Goal: Task Accomplishment & Management: Use online tool/utility

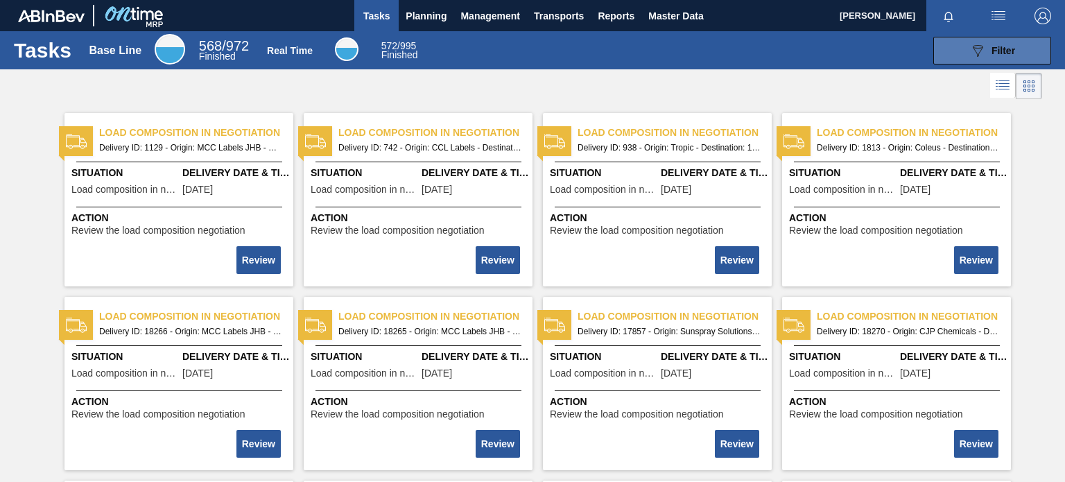
click at [997, 53] on span "Filter" at bounding box center [1004, 50] width 24 height 11
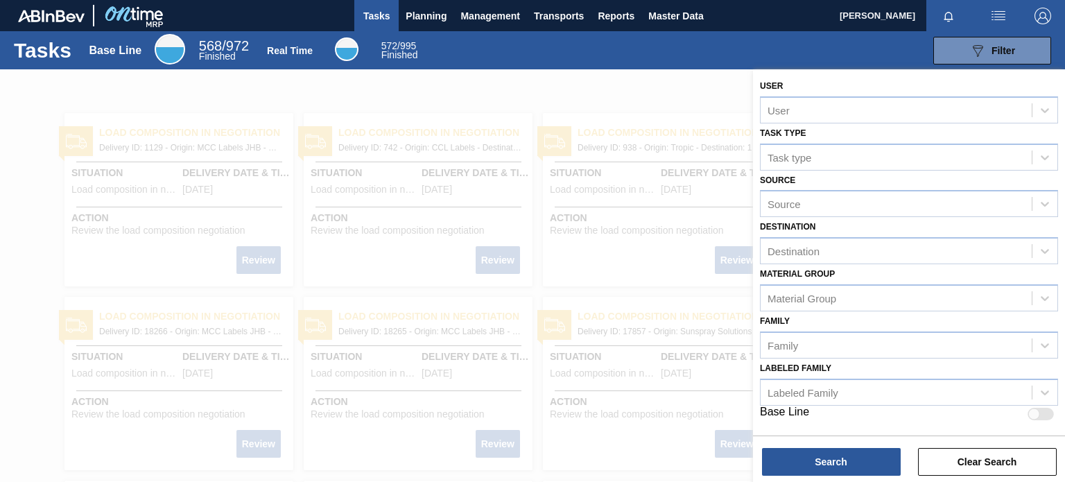
click at [784, 48] on div "089F7B8B-B2A5-4AFE-B5C0-19BA573D28AC Filter" at bounding box center [743, 51] width 629 height 28
click at [864, 39] on div "089F7B8B-B2A5-4AFE-B5C0-19BA573D28AC Filter" at bounding box center [743, 51] width 629 height 28
click at [578, 9] on span "Transports" at bounding box center [559, 16] width 50 height 17
click at [562, 42] on li "Load Composition" at bounding box center [558, 47] width 96 height 22
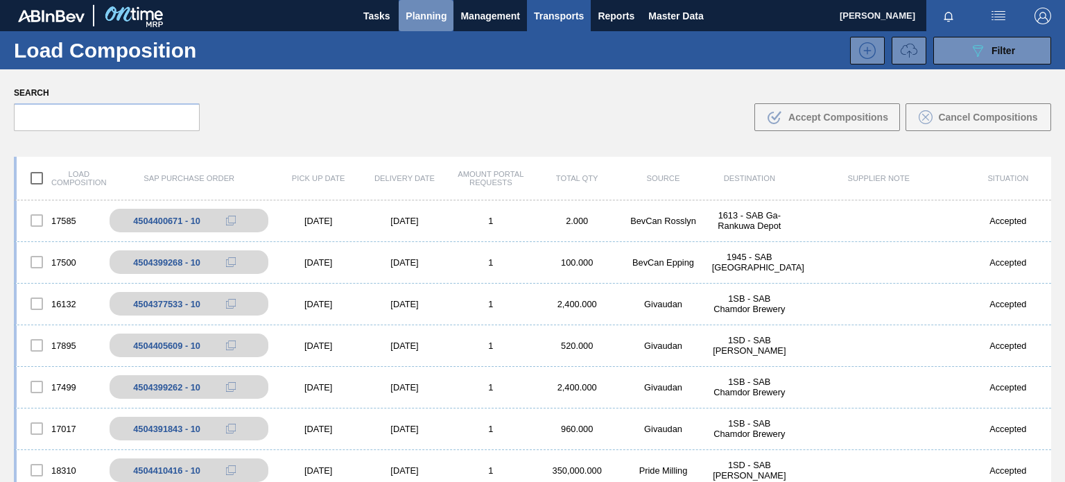
click at [446, 17] on span "Planning" at bounding box center [426, 16] width 41 height 17
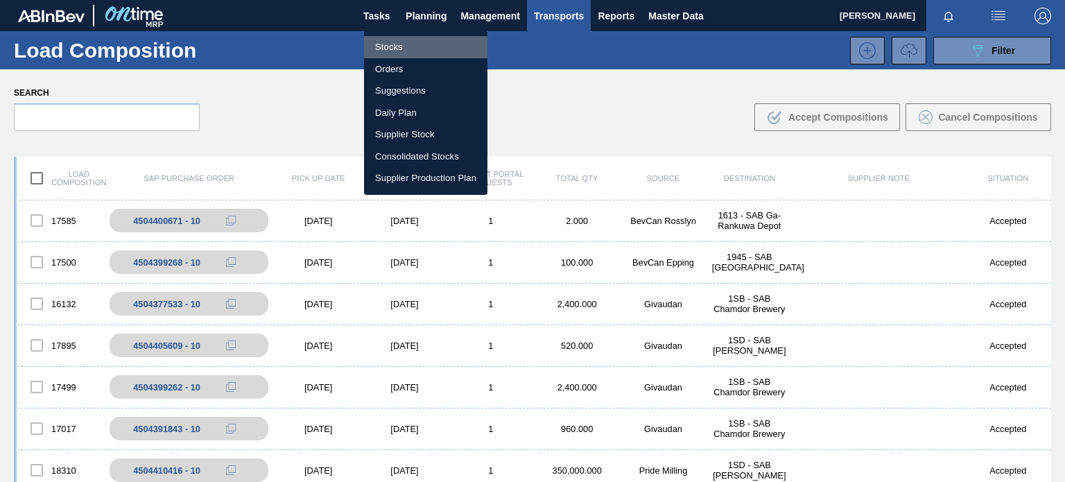
click at [414, 46] on li "Stocks" at bounding box center [425, 47] width 123 height 22
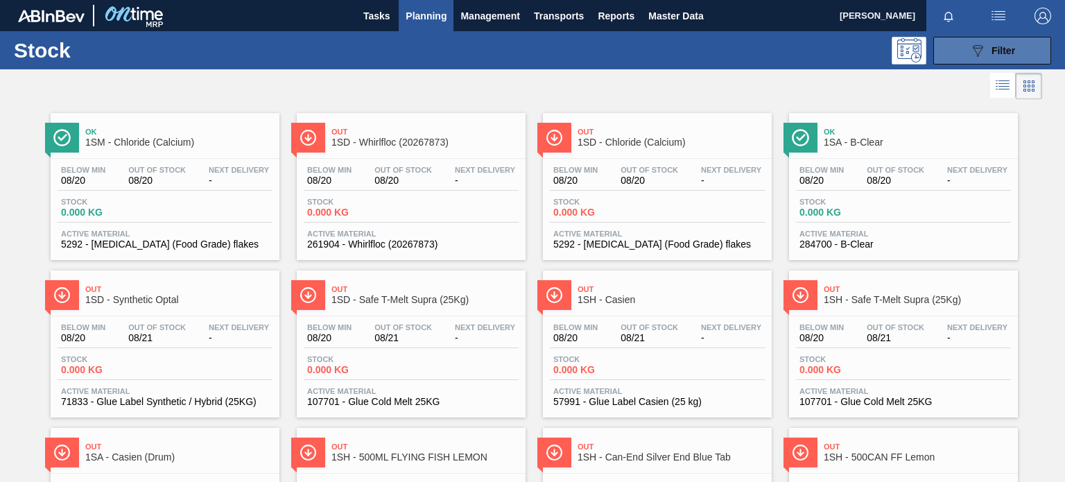
click at [971, 54] on icon "089F7B8B-B2A5-4AFE-B5C0-19BA573D28AC" at bounding box center [978, 50] width 17 height 17
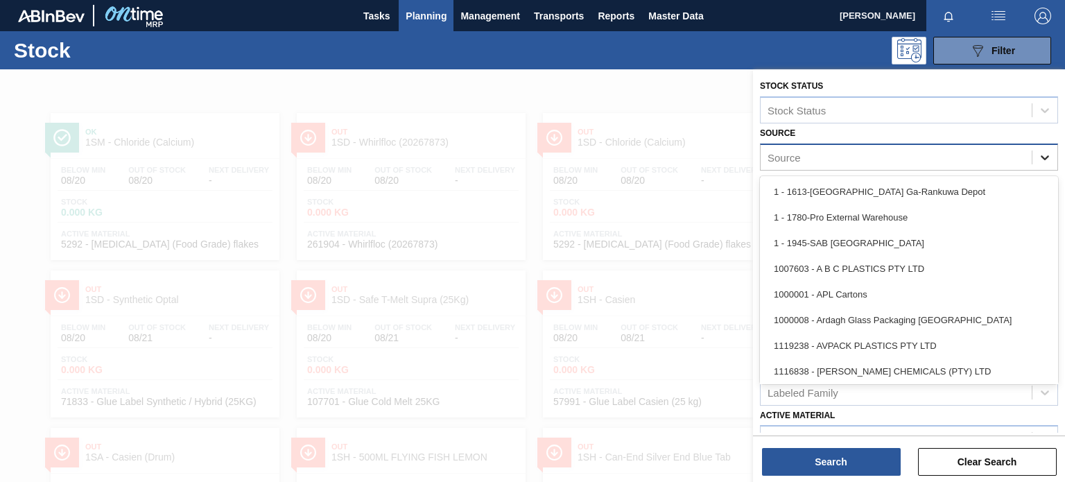
click at [1033, 160] on div at bounding box center [1045, 157] width 25 height 25
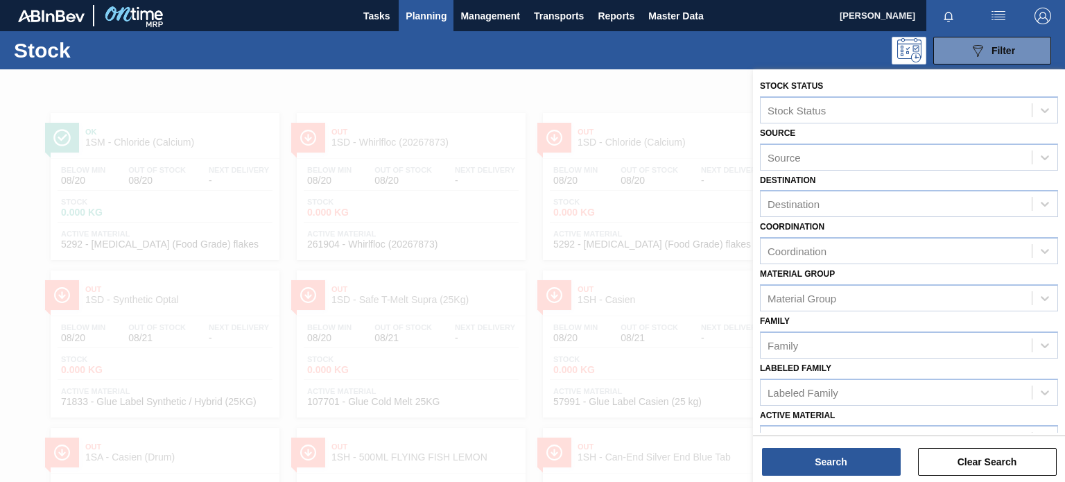
click at [564, 214] on div at bounding box center [532, 310] width 1065 height 482
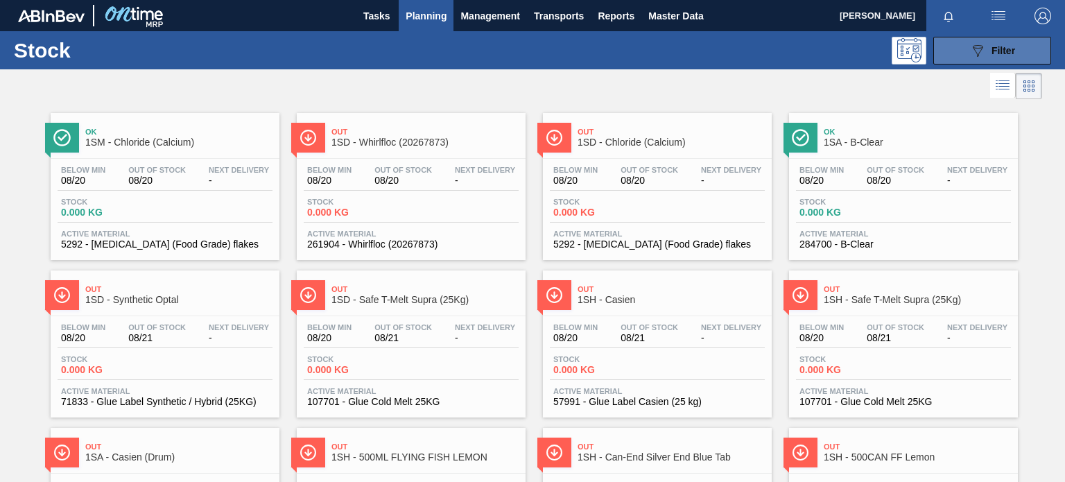
click at [970, 46] on icon "089F7B8B-B2A5-4AFE-B5C0-19BA573D28AC" at bounding box center [978, 50] width 17 height 17
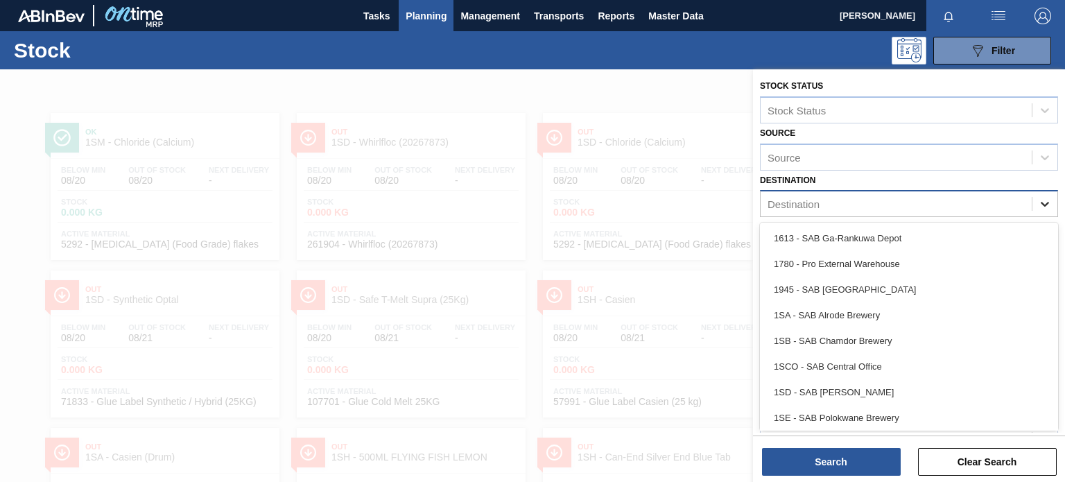
click at [1040, 207] on icon at bounding box center [1045, 204] width 14 height 14
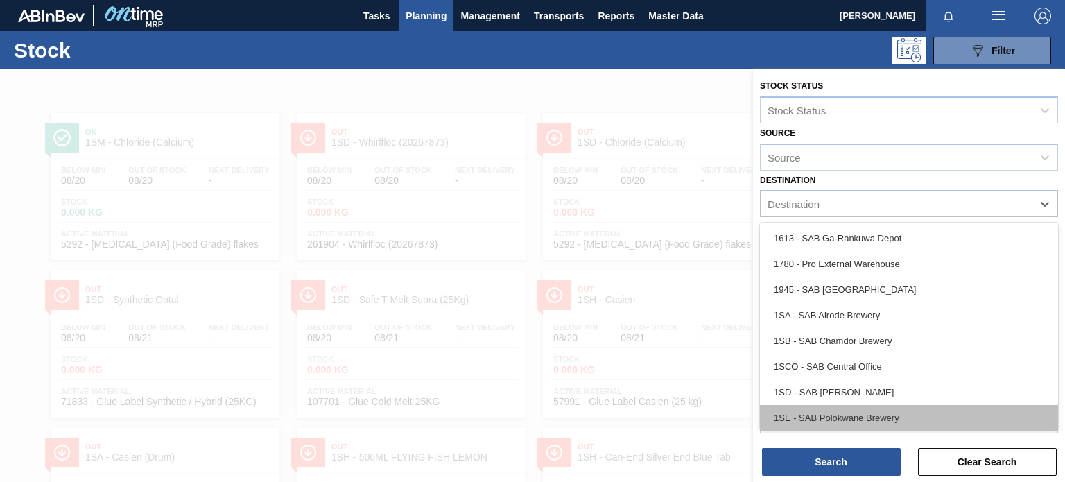
click at [842, 409] on div "1SE - SAB Polokwane Brewery" at bounding box center [909, 418] width 298 height 26
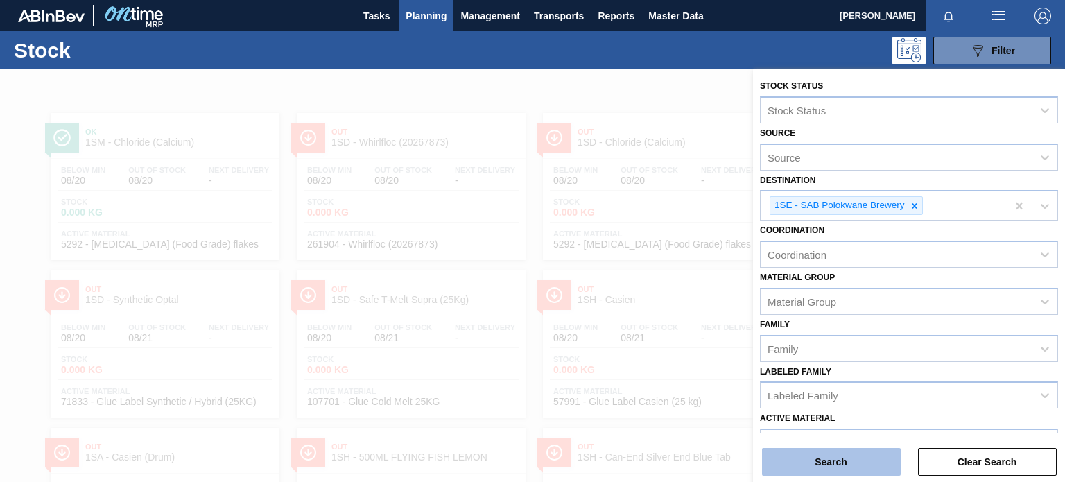
click at [855, 463] on button "Search" at bounding box center [831, 462] width 139 height 28
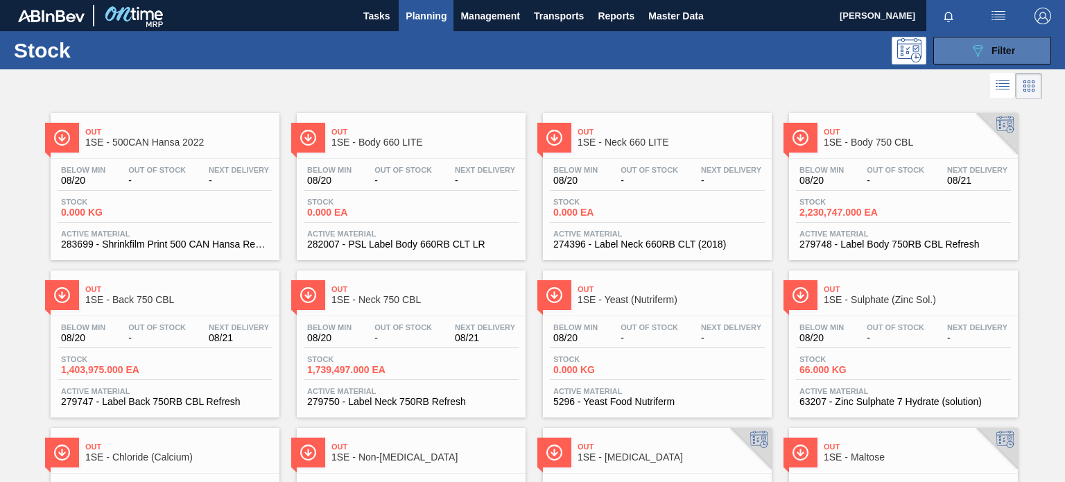
click at [989, 62] on button "089F7B8B-B2A5-4AFE-B5C0-19BA573D28AC Filter" at bounding box center [993, 51] width 118 height 28
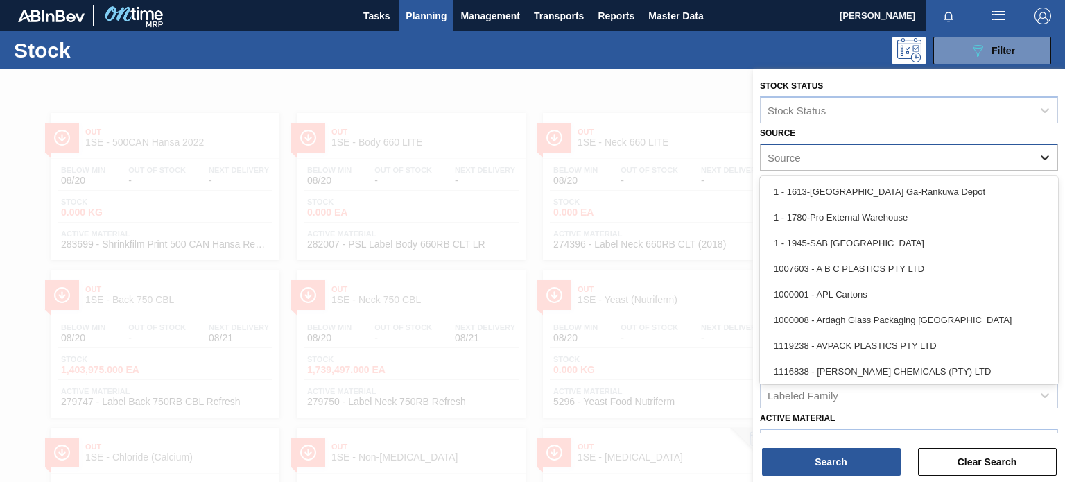
click at [1039, 151] on icon at bounding box center [1045, 158] width 14 height 14
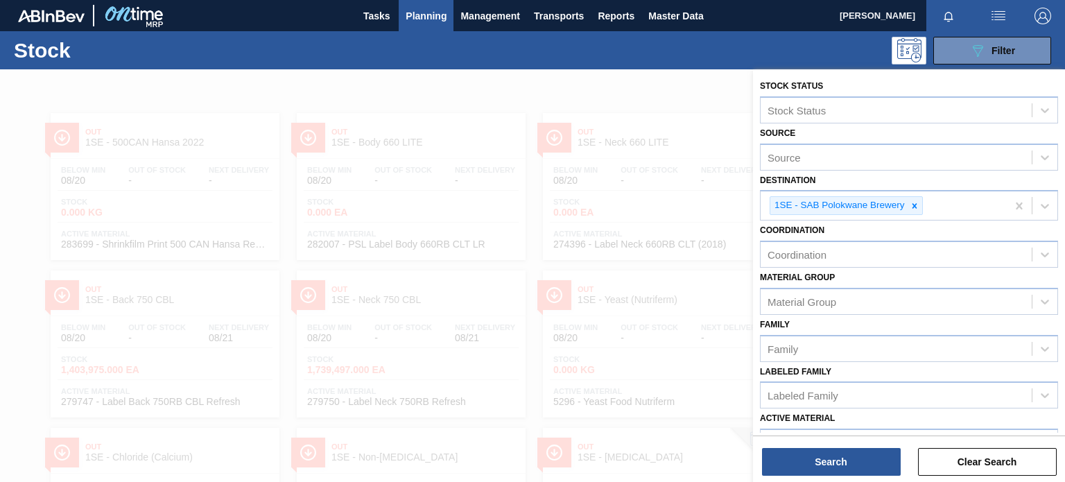
click at [762, 60] on div "089F7B8B-B2A5-4AFE-B5C0-19BA573D28AC Filter" at bounding box center [636, 51] width 846 height 28
click at [630, 117] on div at bounding box center [532, 310] width 1065 height 482
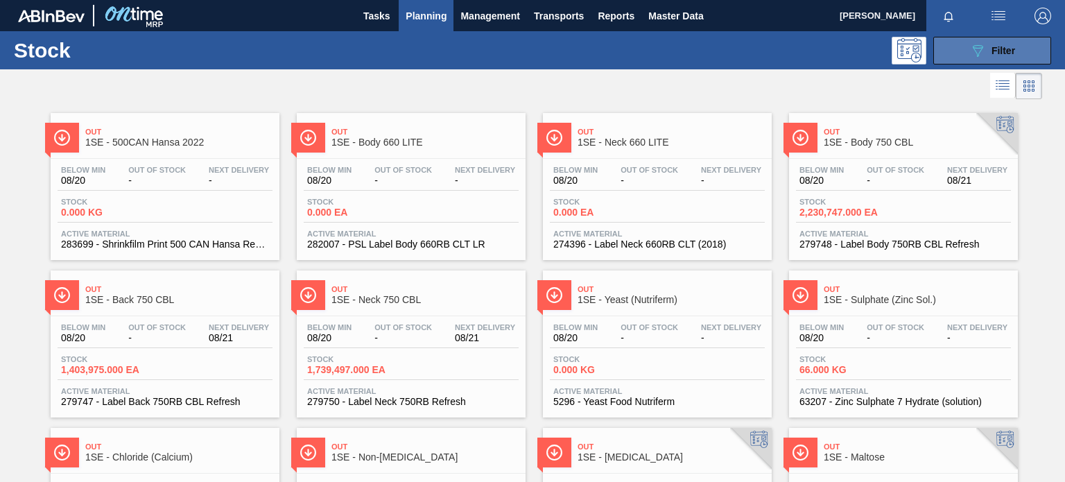
click at [971, 60] on button "089F7B8B-B2A5-4AFE-B5C0-19BA573D28AC Filter" at bounding box center [993, 51] width 118 height 28
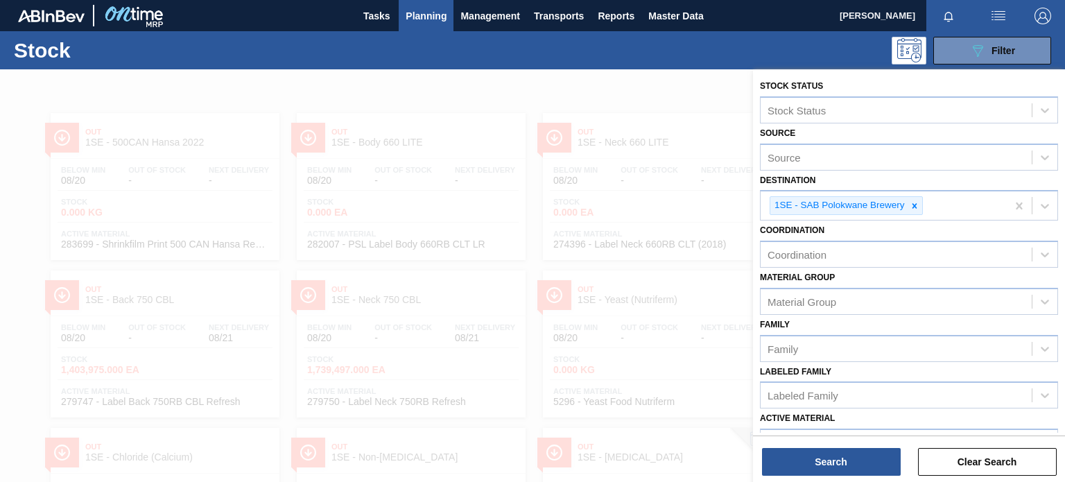
click at [727, 55] on div "089F7B8B-B2A5-4AFE-B5C0-19BA573D28AC Filter" at bounding box center [636, 51] width 846 height 28
click at [505, 354] on div at bounding box center [532, 310] width 1065 height 482
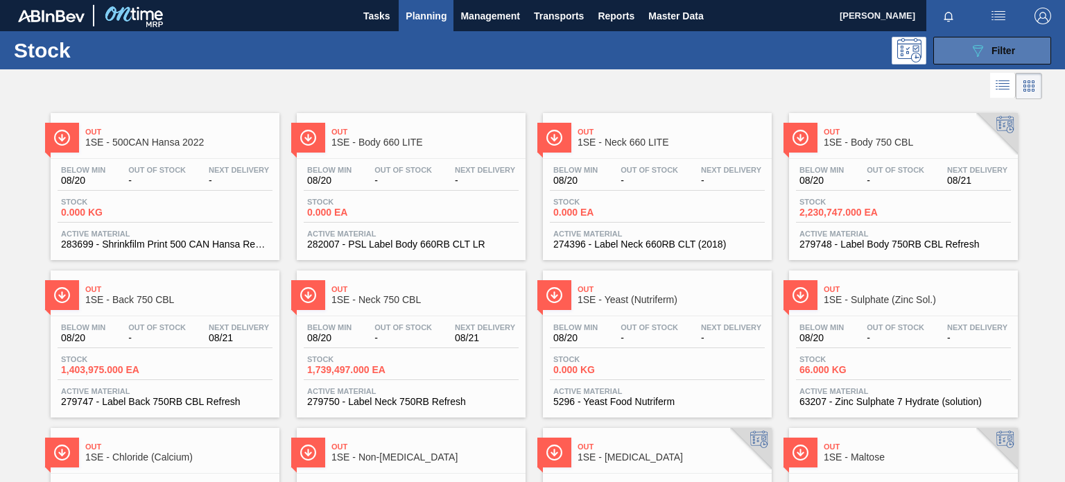
click at [995, 49] on span "Filter" at bounding box center [1004, 50] width 24 height 11
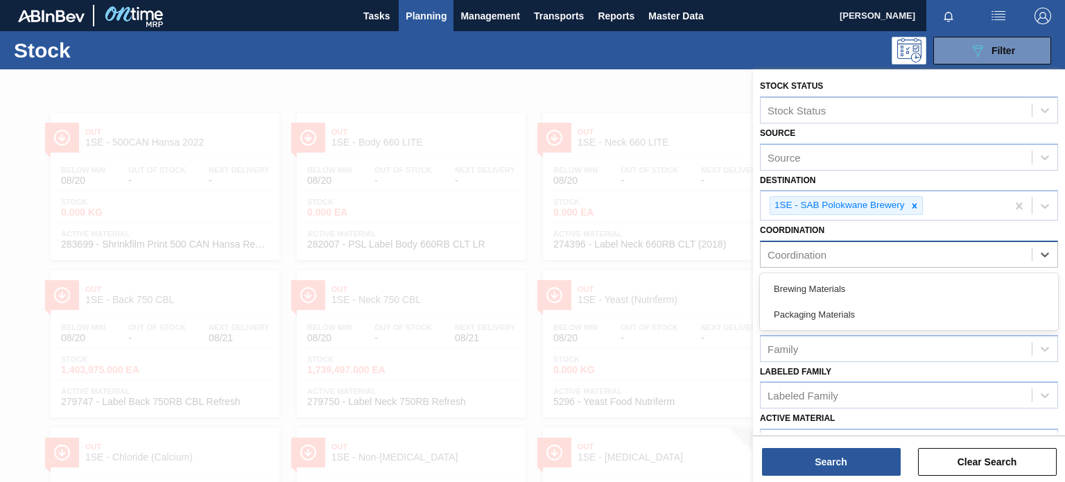
click at [871, 259] on div "Coordination" at bounding box center [896, 255] width 271 height 20
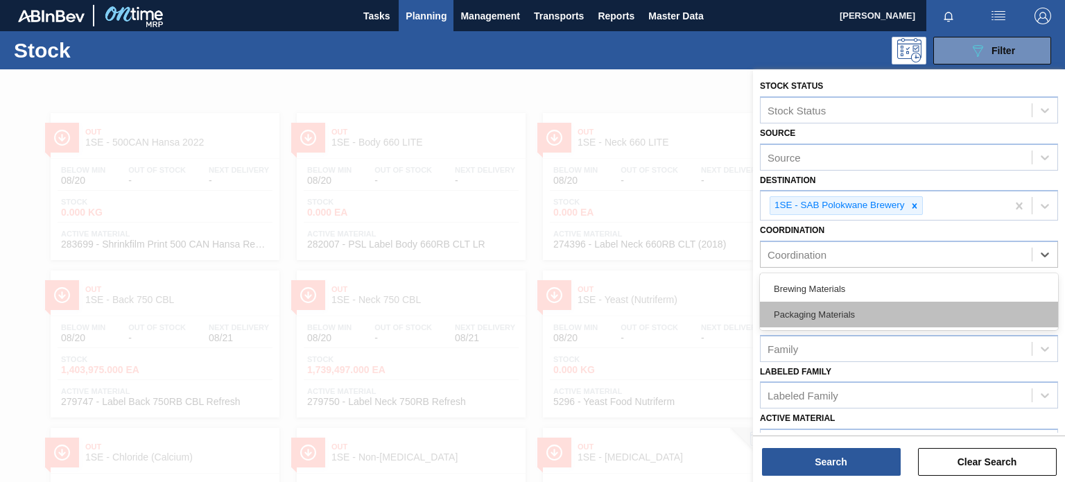
click at [840, 323] on div "Packaging Materials" at bounding box center [909, 315] width 298 height 26
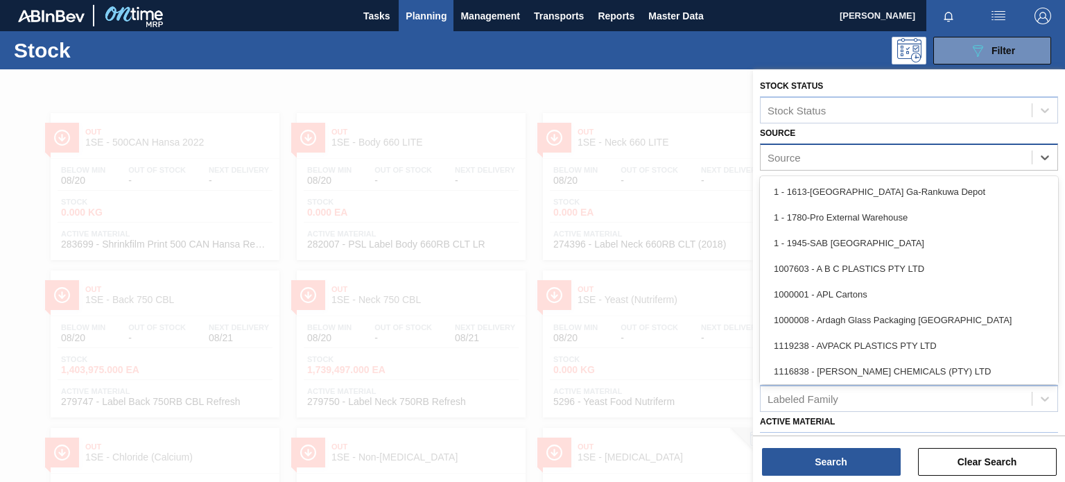
click at [866, 162] on div "Source" at bounding box center [896, 157] width 271 height 20
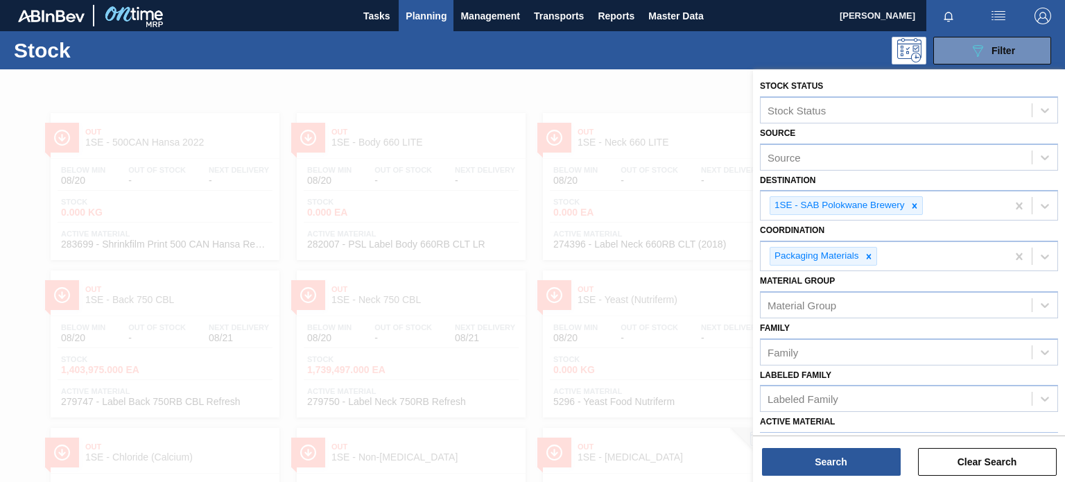
click at [613, 213] on div at bounding box center [532, 310] width 1065 height 482
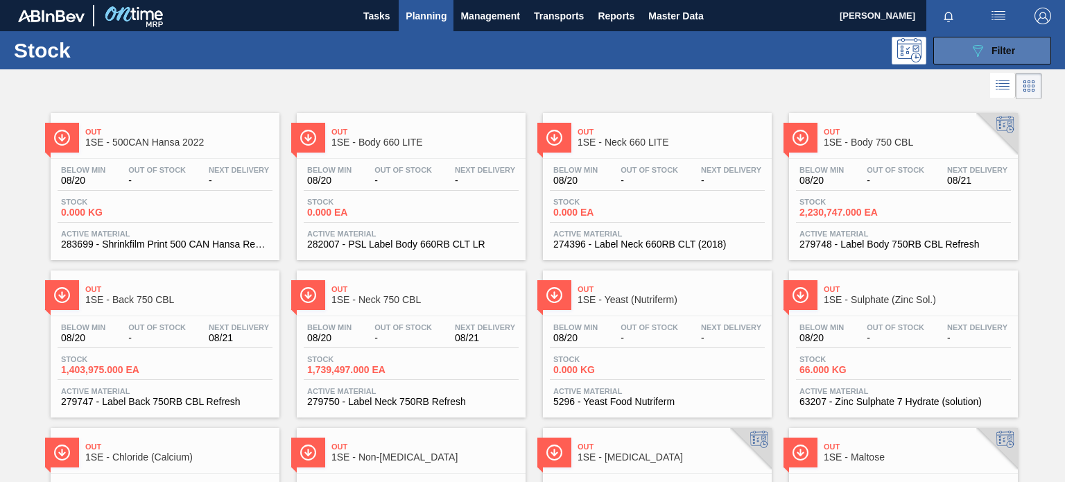
click at [967, 41] on button "089F7B8B-B2A5-4AFE-B5C0-19BA573D28AC Filter" at bounding box center [993, 51] width 118 height 28
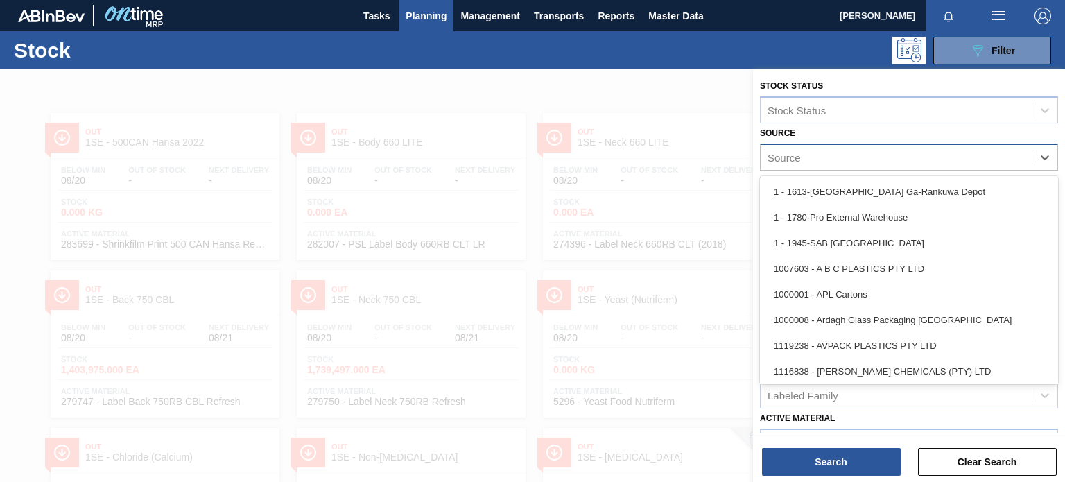
click at [832, 166] on div "Source" at bounding box center [896, 157] width 271 height 20
type input "1"
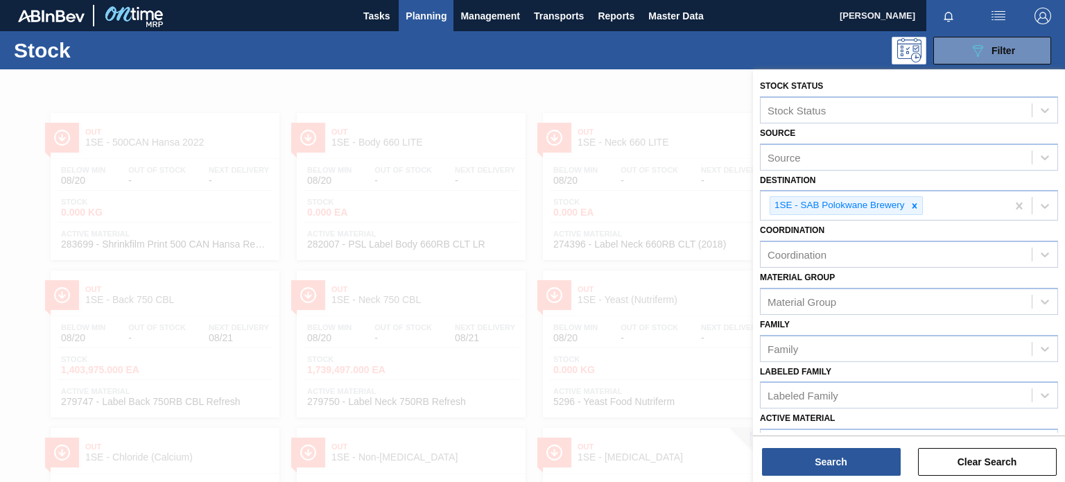
click at [662, 52] on div "089F7B8B-B2A5-4AFE-B5C0-19BA573D28AC Filter" at bounding box center [636, 51] width 846 height 28
click at [417, 10] on span "Planning" at bounding box center [426, 16] width 41 height 17
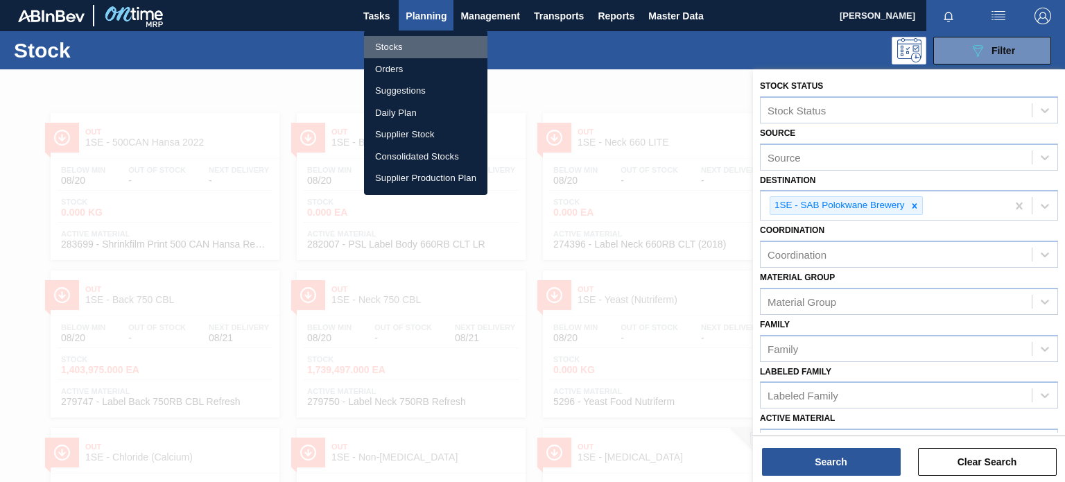
click at [393, 42] on li "Stocks" at bounding box center [425, 47] width 123 height 22
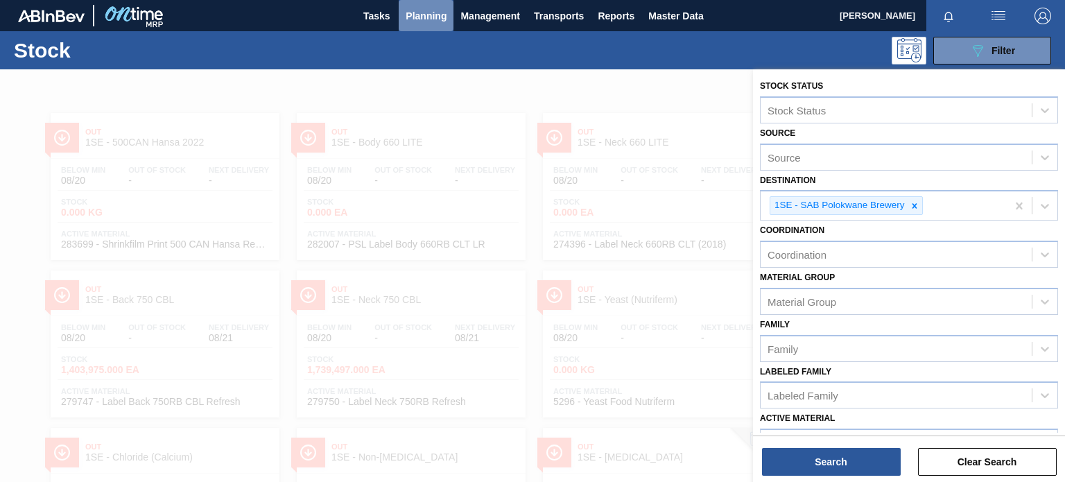
click at [408, 16] on span "Planning" at bounding box center [426, 16] width 41 height 17
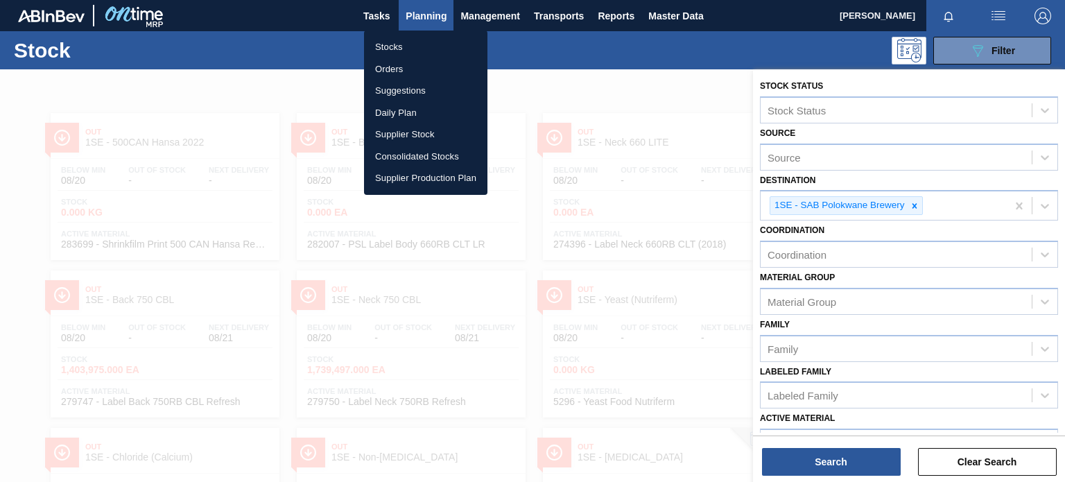
click at [531, 55] on div at bounding box center [532, 241] width 1065 height 482
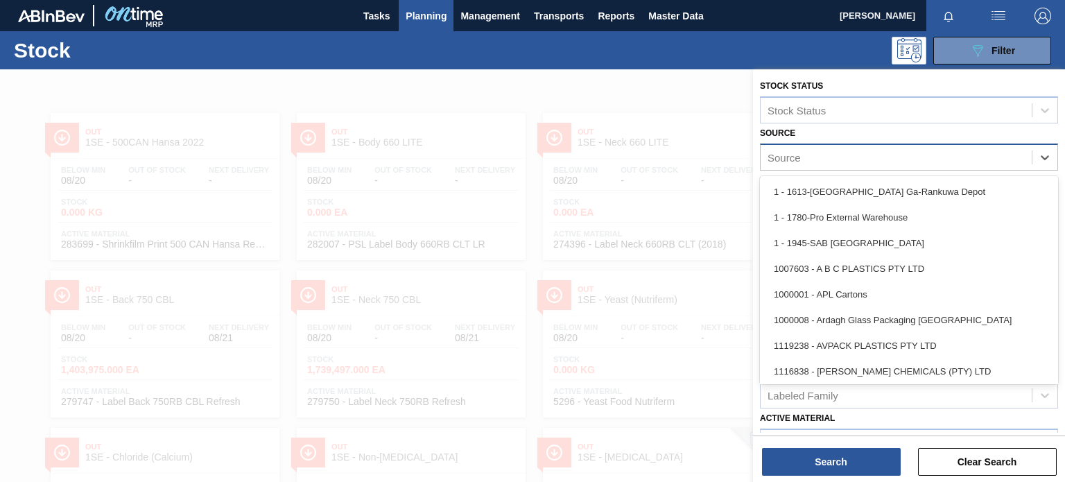
click at [839, 155] on div "Source" at bounding box center [896, 157] width 271 height 20
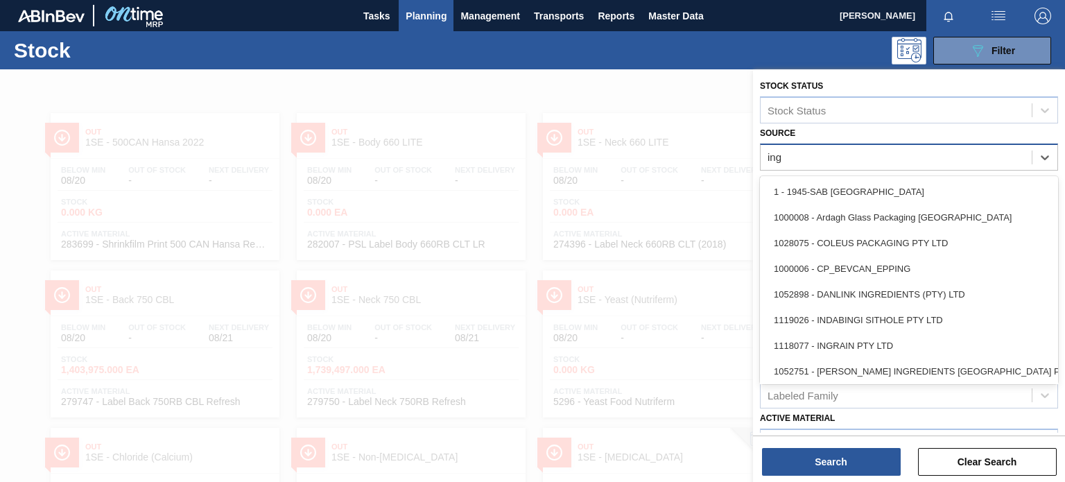
type input "ingr"
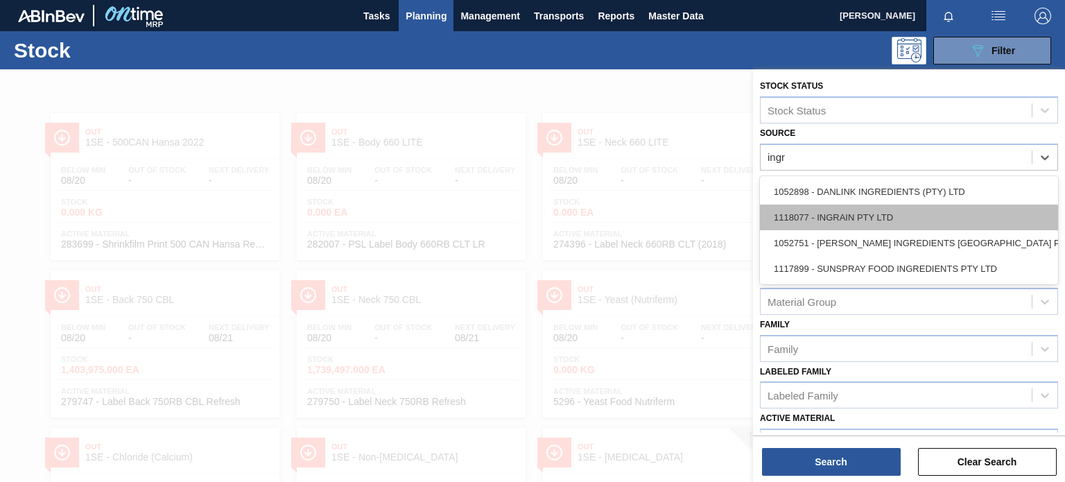
click at [861, 218] on div "1118077 - INGRAIN PTY LTD" at bounding box center [909, 218] width 298 height 26
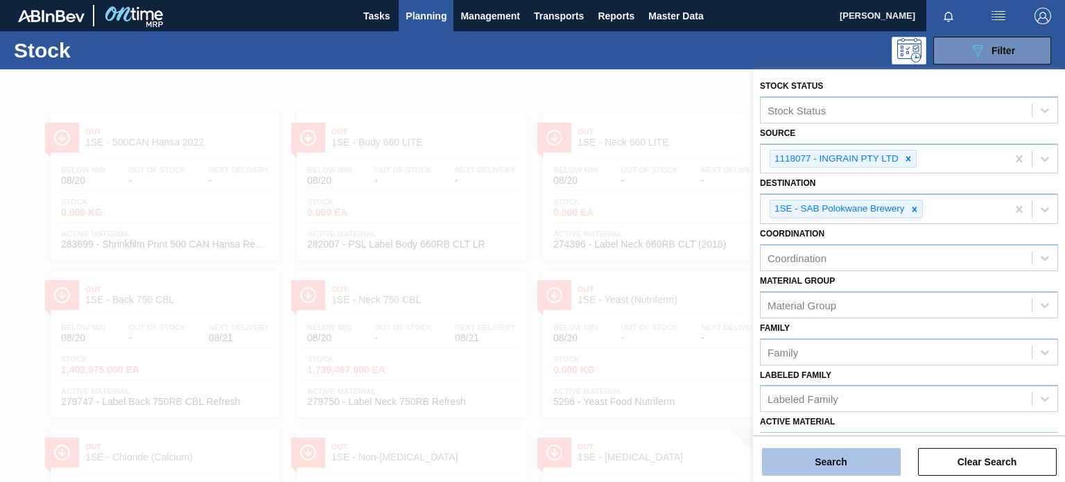
click at [818, 460] on button "Search" at bounding box center [831, 462] width 139 height 28
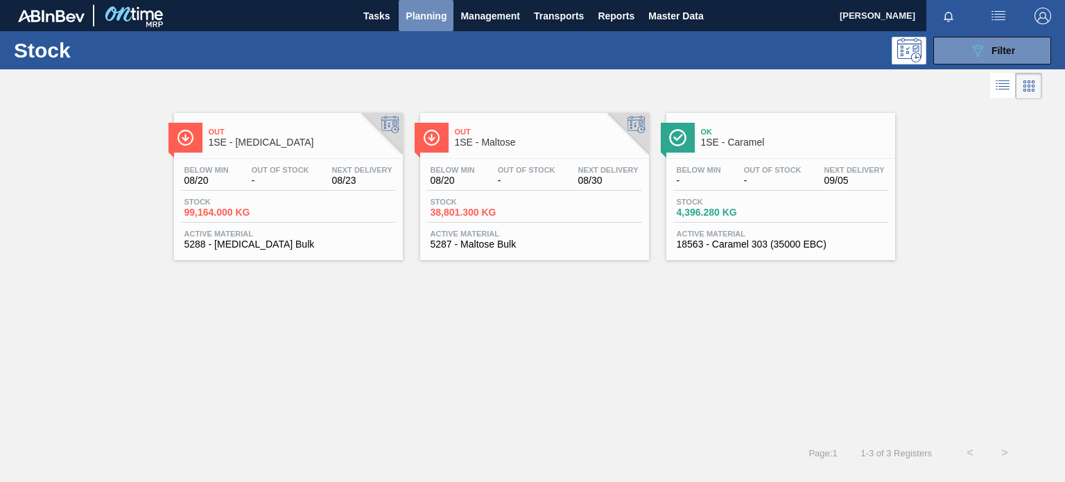
click at [427, 19] on span "Planning" at bounding box center [426, 16] width 41 height 17
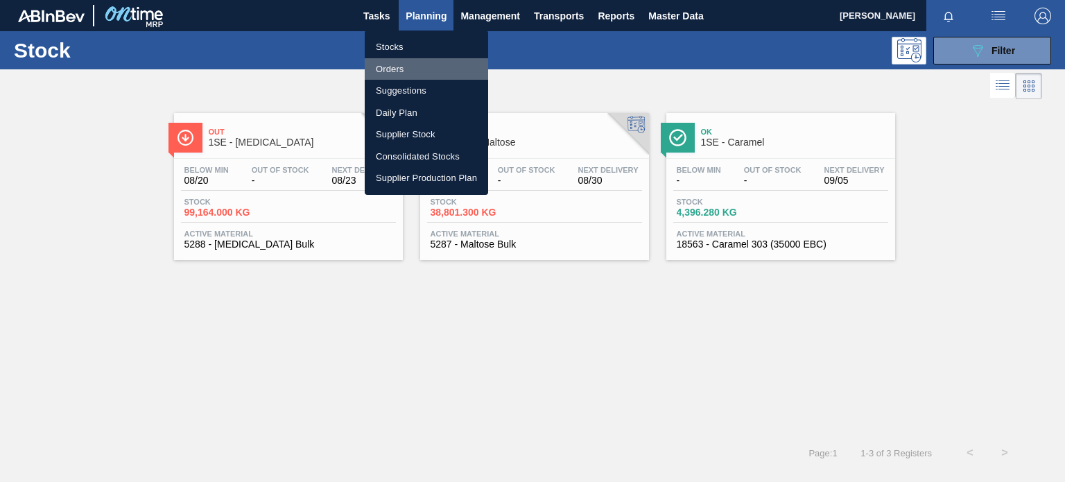
click at [397, 68] on li "Orders" at bounding box center [426, 69] width 123 height 22
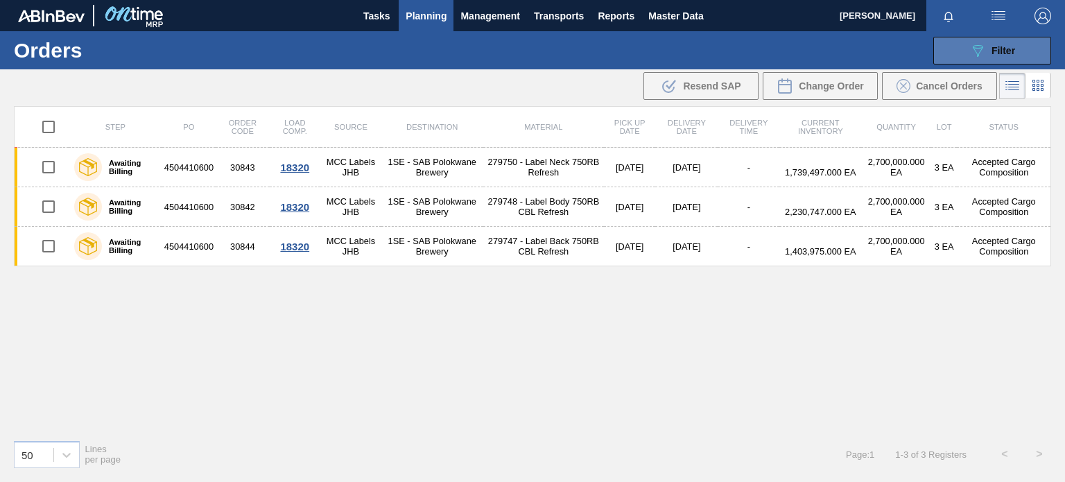
click at [947, 46] on button "089F7B8B-B2A5-4AFE-B5C0-19BA573D28AC Filter" at bounding box center [993, 51] width 118 height 28
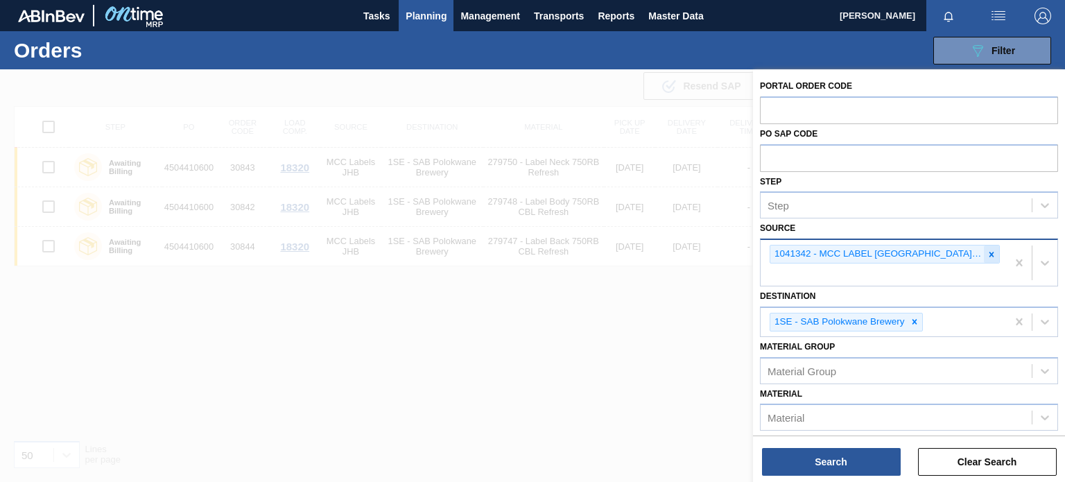
click at [990, 253] on icon at bounding box center [992, 254] width 5 height 5
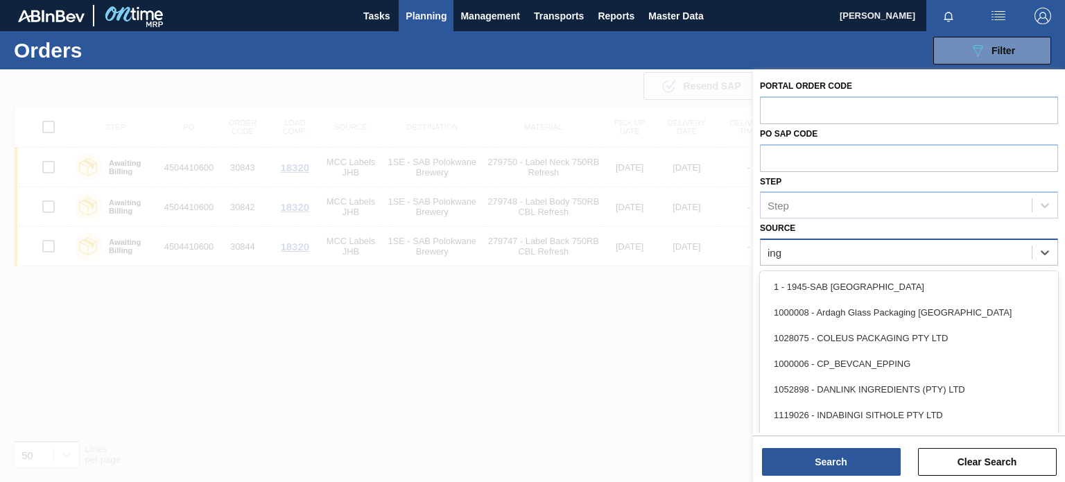
type input "ingr"
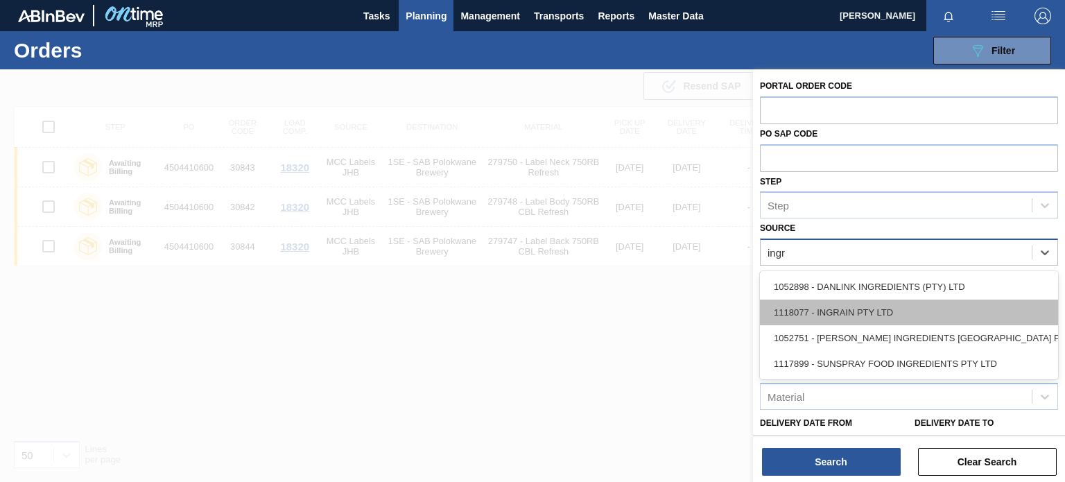
click at [895, 310] on div "1118077 - INGRAIN PTY LTD" at bounding box center [909, 313] width 298 height 26
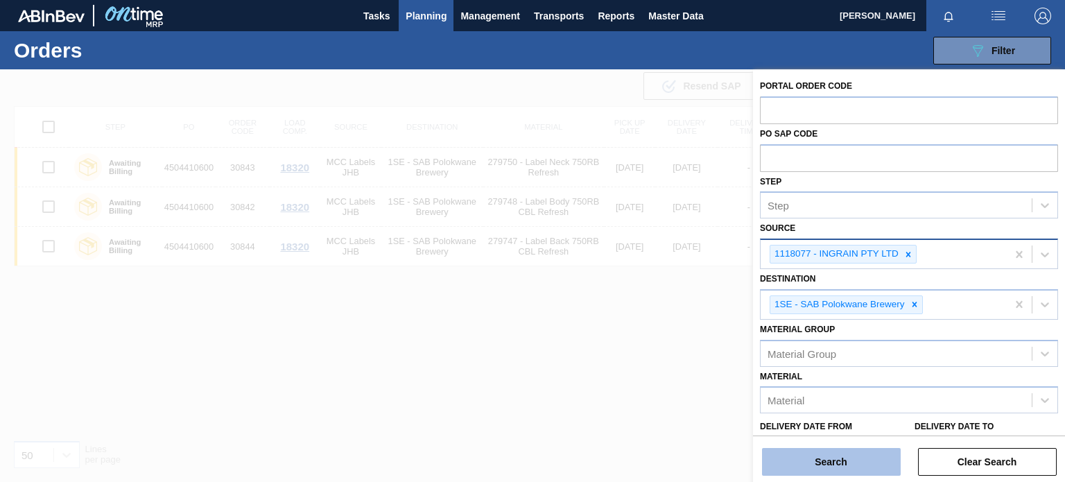
click at [839, 468] on button "Search" at bounding box center [831, 462] width 139 height 28
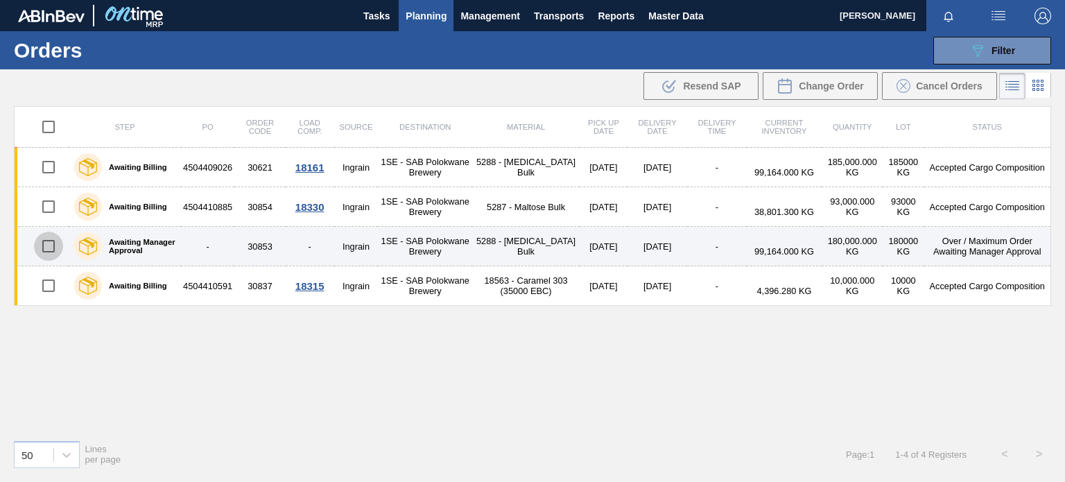
click at [39, 244] on input "checkbox" at bounding box center [48, 246] width 29 height 29
checkbox input "true"
click at [465, 239] on td "1SE - SAB Polokwane Brewery" at bounding box center [425, 247] width 94 height 40
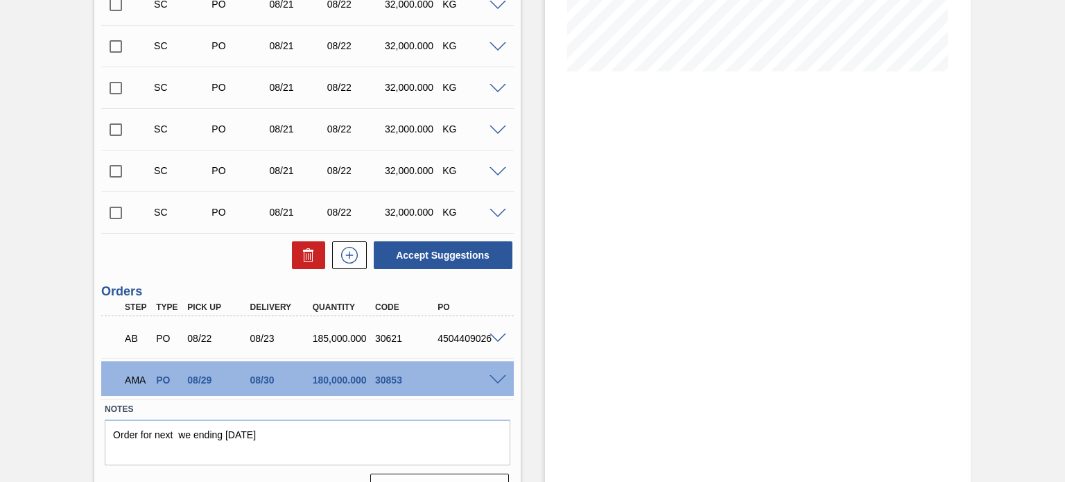
scroll to position [329, 0]
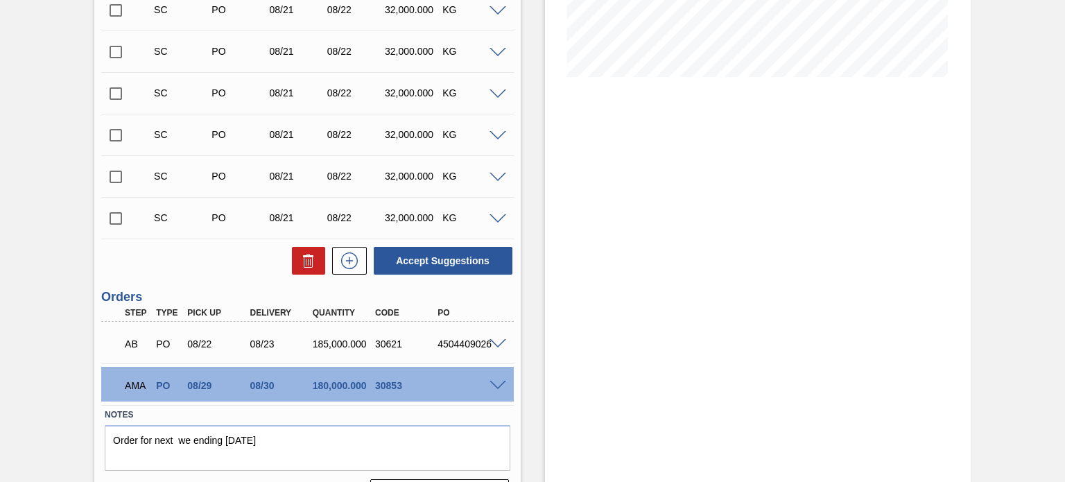
click at [501, 381] on span at bounding box center [498, 386] width 17 height 10
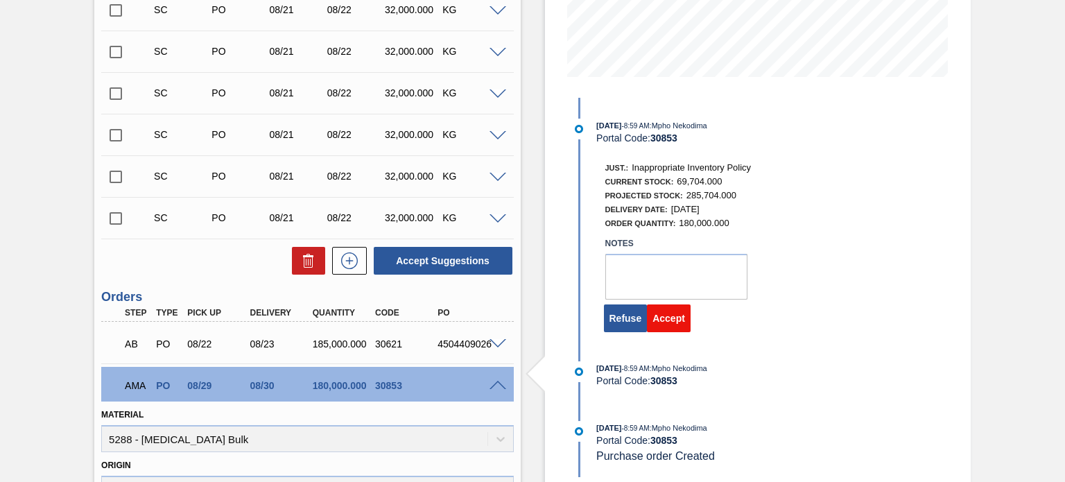
click at [666, 325] on button "Accept" at bounding box center [669, 318] width 44 height 28
